Goal: Communication & Community: Answer question/provide support

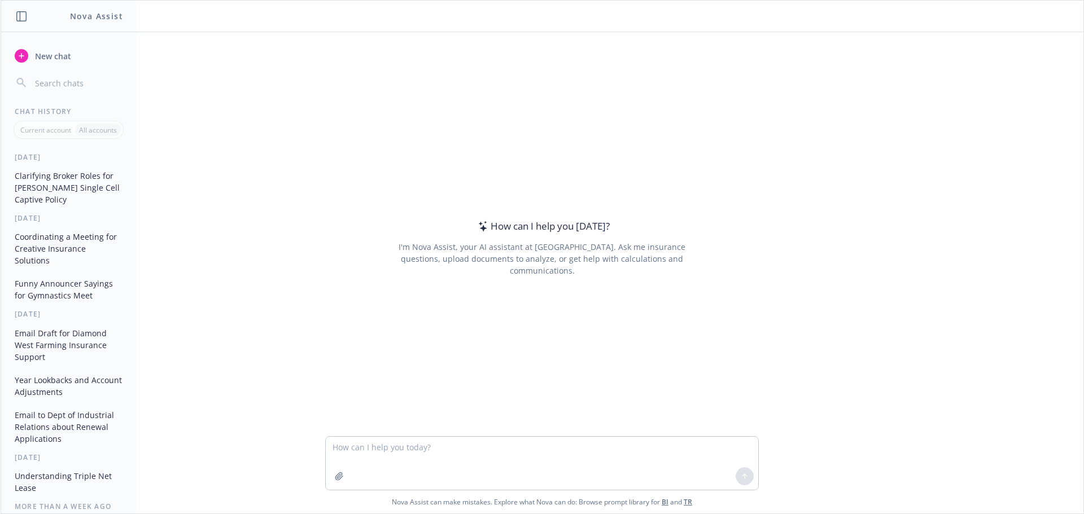
click at [56, 192] on button "Clarifying Broker Roles for [PERSON_NAME] Single Cell Captive Policy" at bounding box center [68, 188] width 117 height 42
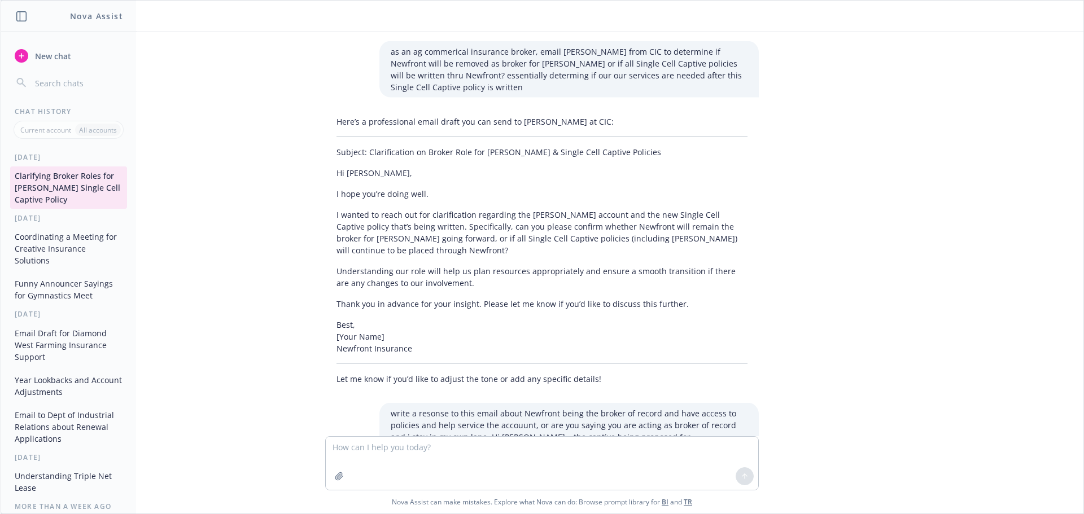
scroll to position [76, 0]
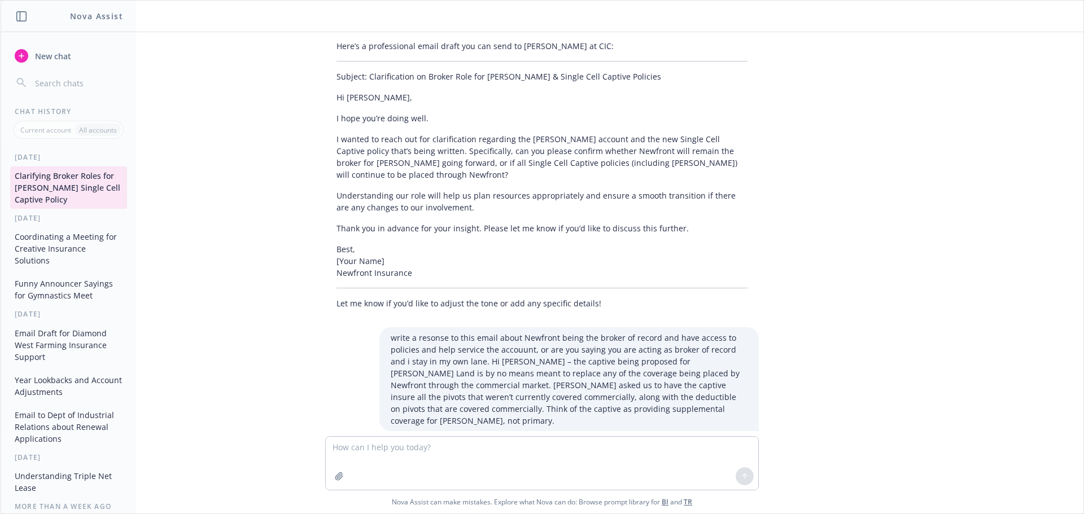
click at [374, 445] on textarea at bounding box center [542, 463] width 432 height 53
click at [370, 449] on textarea at bounding box center [542, 463] width 432 height 53
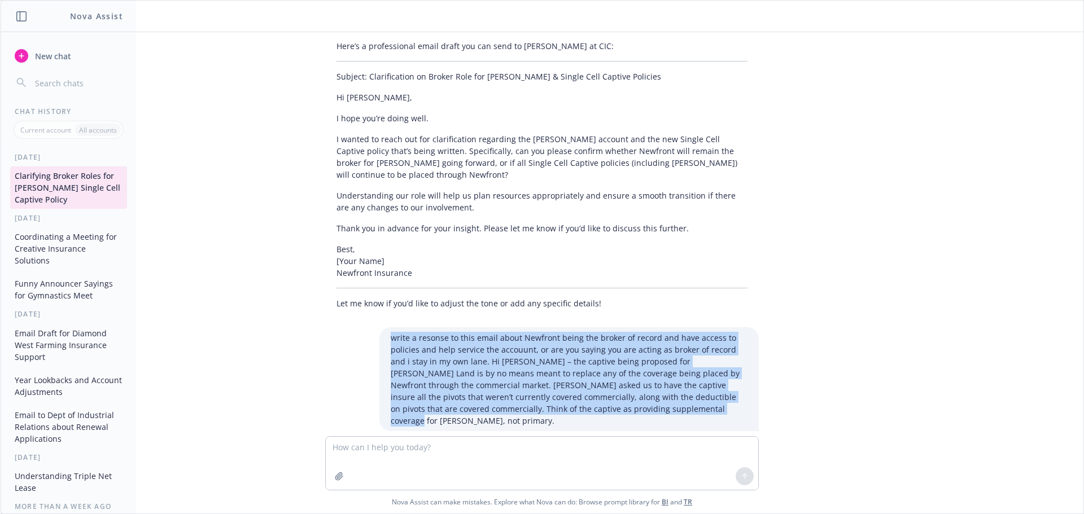
drag, startPoint x: 599, startPoint y: 389, endPoint x: 375, endPoint y: 318, distance: 234.6
click at [379, 327] on div "write a resonse to this email about Newfront being the broker of record and hav…" at bounding box center [568, 379] width 379 height 104
copy p "write a resonse to this email about Newfront being the broker of record and hav…"
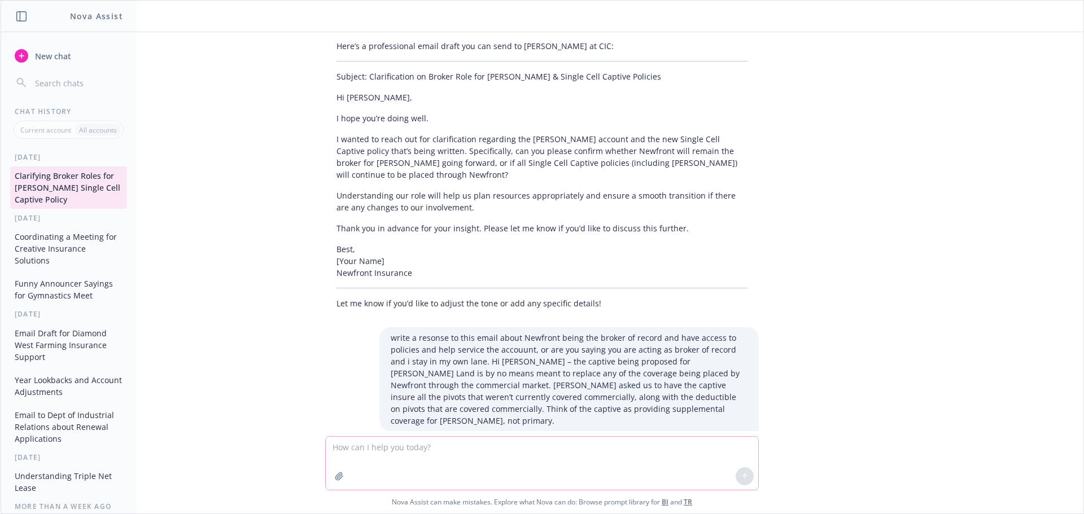
click at [352, 441] on textarea at bounding box center [542, 463] width 432 height 53
paste textarea "write a resonse to this email about Newfront being the broker of record and hav…"
type textarea "write a resonse to this email about Newfront being the broker of record and hav…"
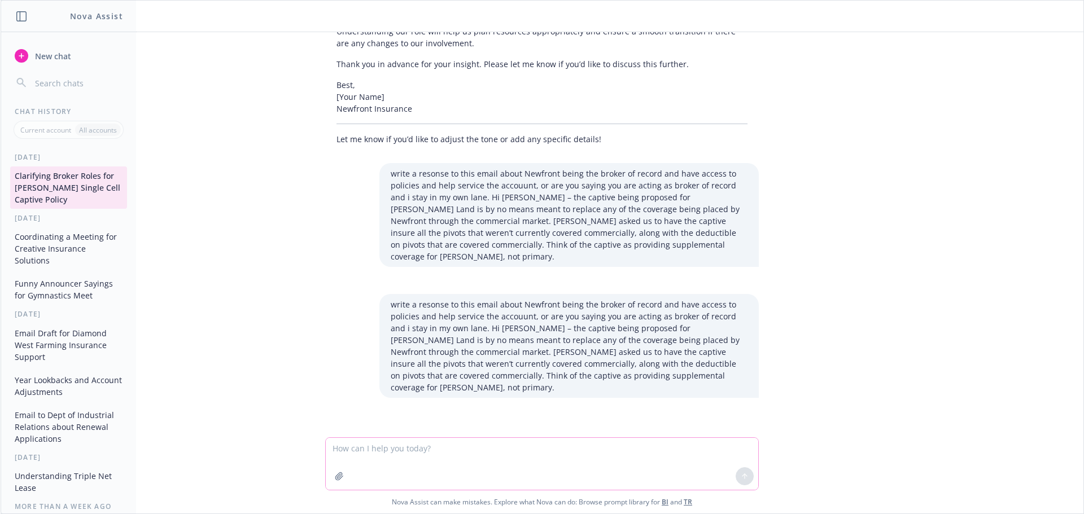
scroll to position [240, 0]
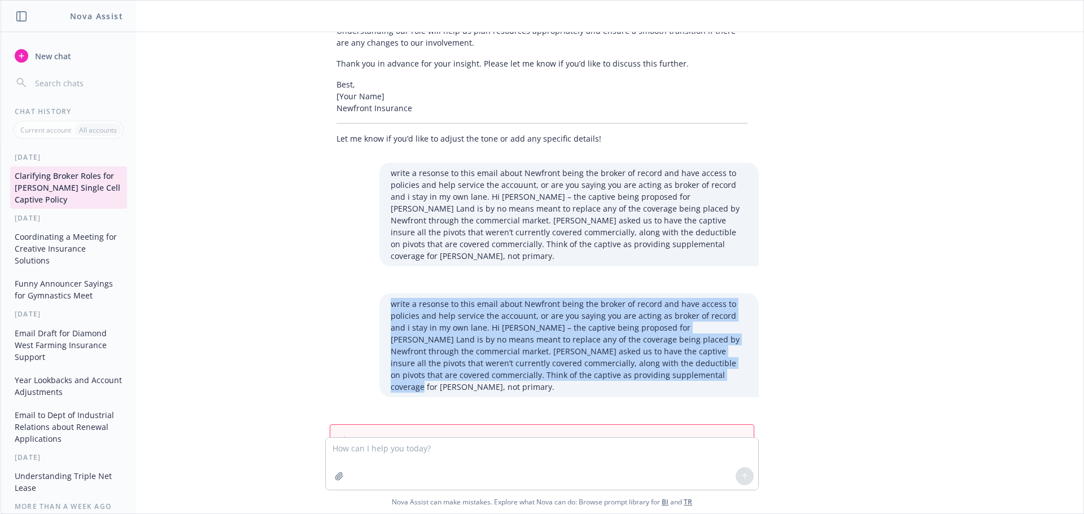
drag, startPoint x: 607, startPoint y: 343, endPoint x: 370, endPoint y: 265, distance: 249.4
click at [370, 294] on div "write a resonse to this email about Newfront being the broker of record and hav…" at bounding box center [542, 346] width 452 height 104
copy p "write a resonse to this email about Newfront being the broker of record and hav…"
click at [49, 55] on span "New chat" at bounding box center [52, 56] width 38 height 12
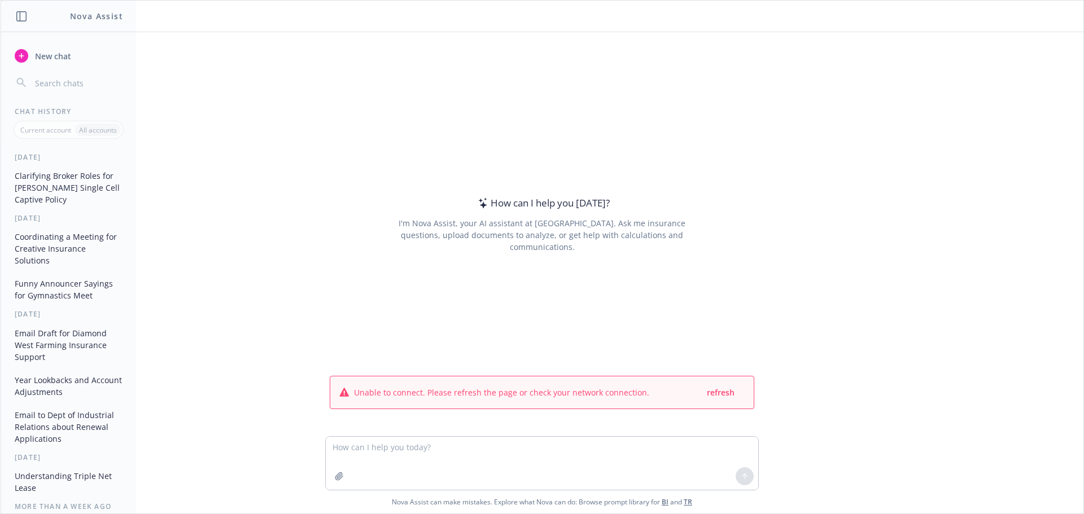
click at [341, 453] on textarea at bounding box center [542, 463] width 432 height 53
type textarea "write a resonse to this email about Newfront being the broker of record and hav…"
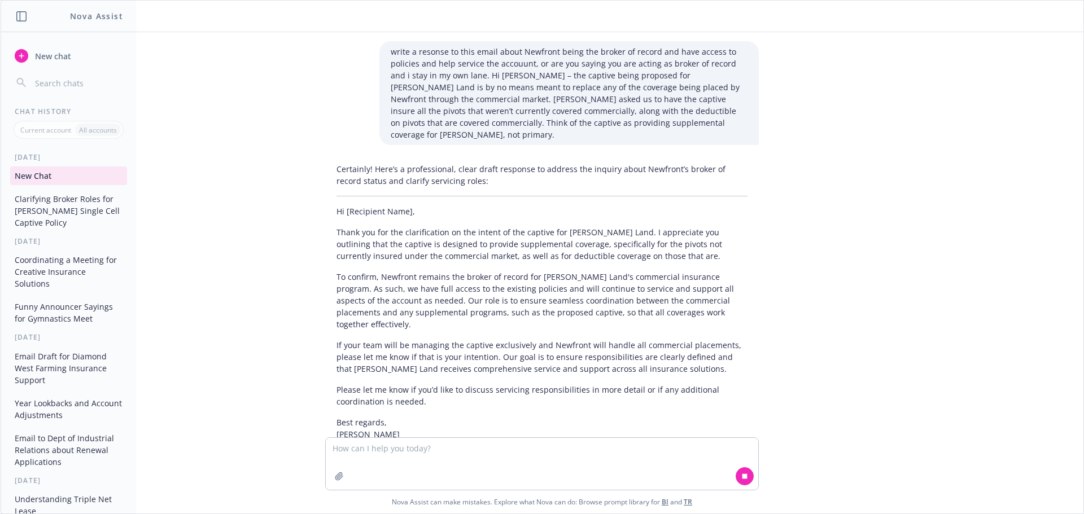
scroll to position [41, 0]
